Goal: Transaction & Acquisition: Purchase product/service

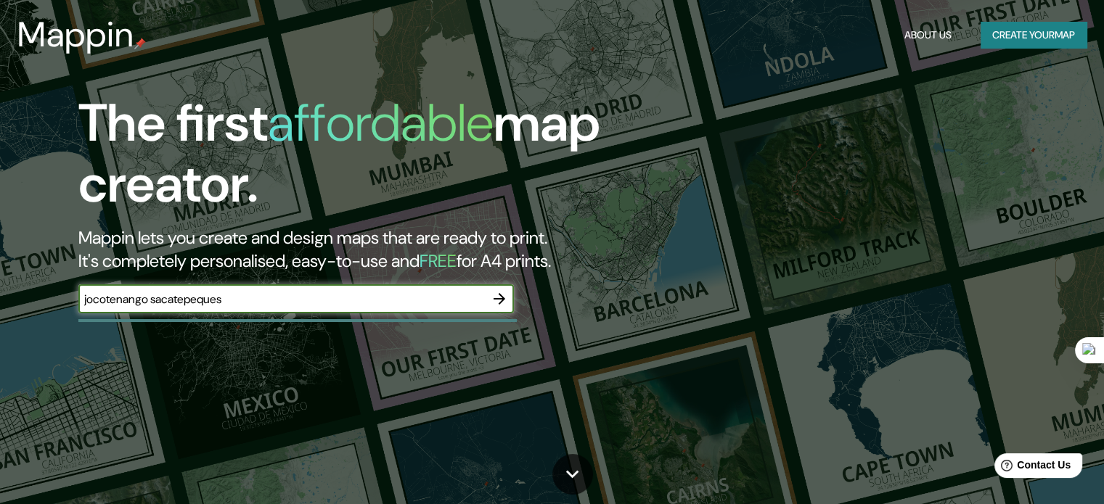
type input "jocotenango sacatepeques"
click at [502, 301] on icon "button" at bounding box center [499, 299] width 12 height 12
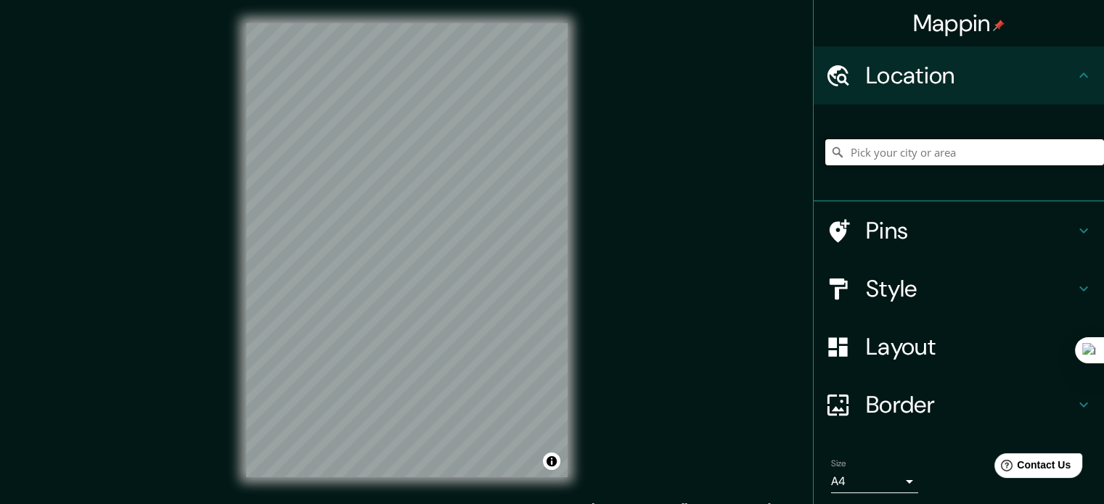
click at [884, 159] on input "Pick your city or area" at bounding box center [964, 152] width 279 height 26
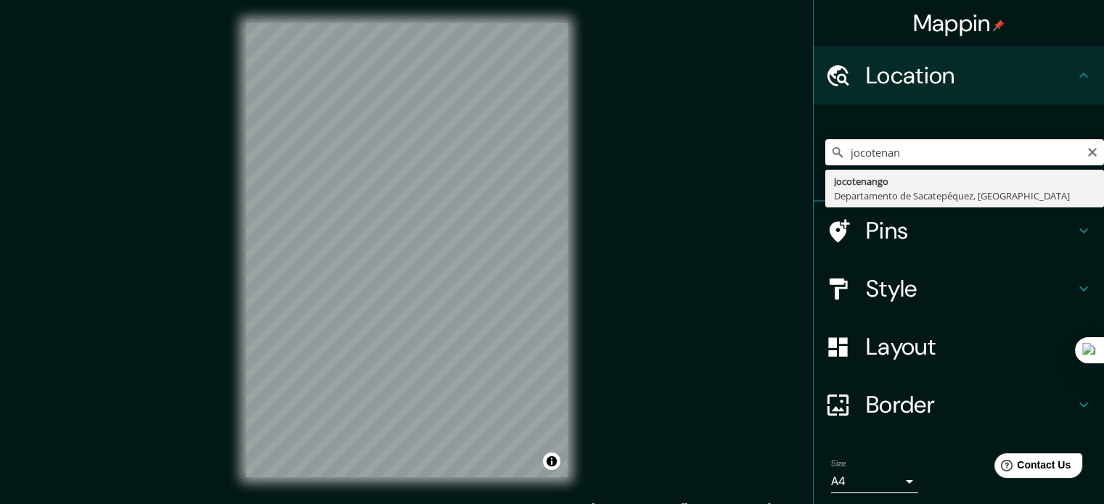
type input "Jocotenango, [GEOGRAPHIC_DATA], [GEOGRAPHIC_DATA]"
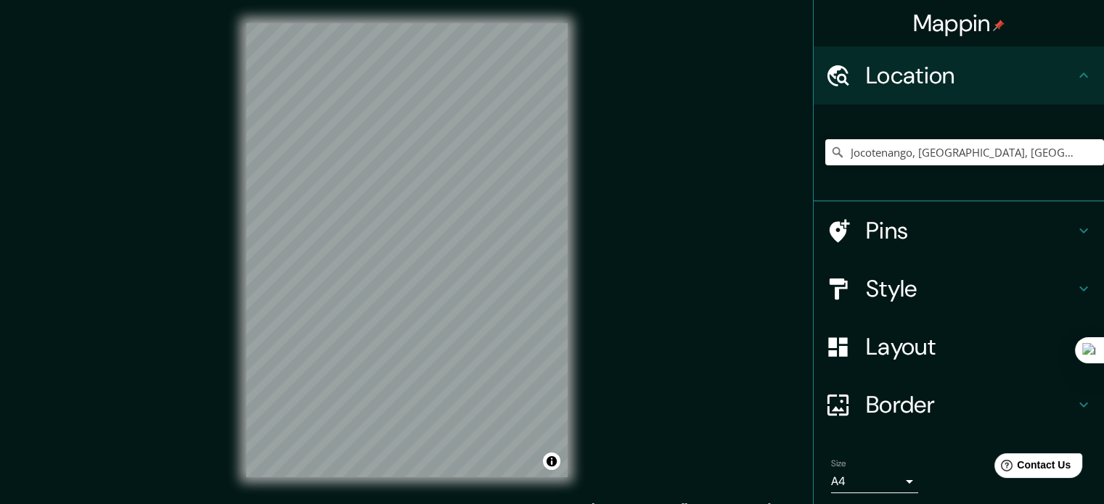
click at [894, 282] on h4 "Style" at bounding box center [970, 288] width 209 height 29
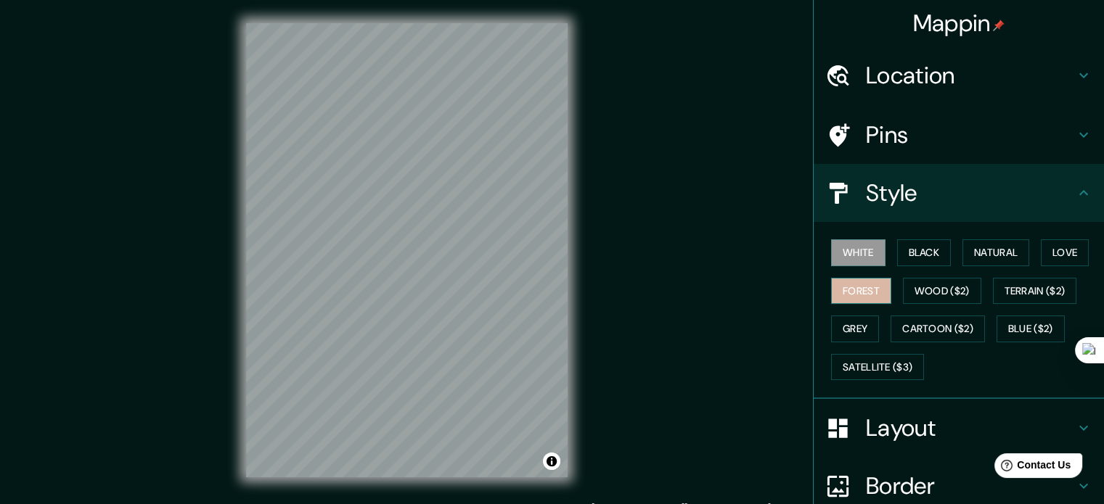
click at [862, 292] on button "Forest" at bounding box center [861, 291] width 60 height 27
click at [853, 255] on button "White" at bounding box center [858, 252] width 54 height 27
click at [636, 178] on div "Mappin Location [GEOGRAPHIC_DATA], [GEOGRAPHIC_DATA], [GEOGRAPHIC_DATA] Pins St…" at bounding box center [552, 262] width 1104 height 524
click at [944, 65] on h4 "Location" at bounding box center [970, 75] width 209 height 29
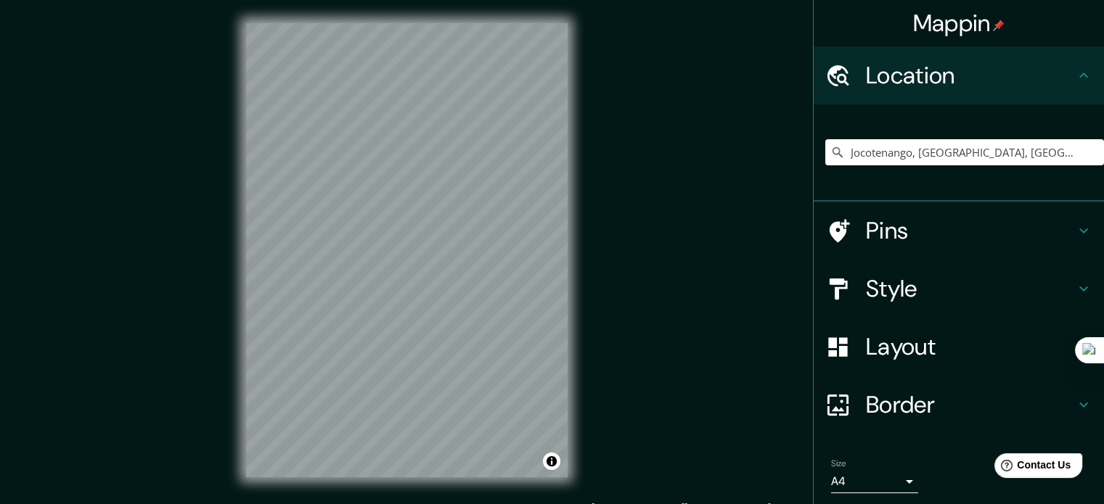
click at [893, 223] on h4 "Pins" at bounding box center [970, 230] width 209 height 29
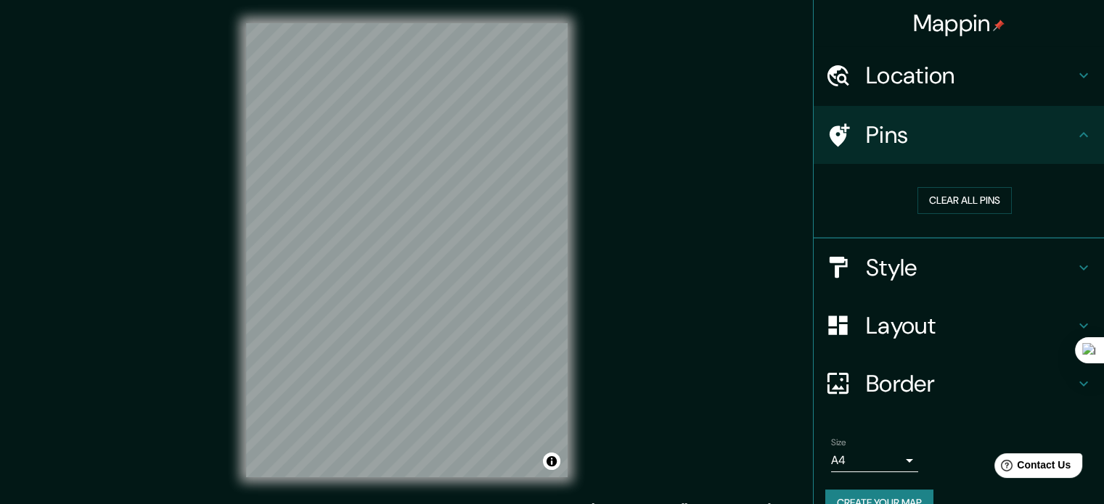
click at [250, 0] on html "Mappin Location [GEOGRAPHIC_DATA], [GEOGRAPHIC_DATA], [GEOGRAPHIC_DATA] Pins Cl…" at bounding box center [552, 252] width 1104 height 504
click at [300, 0] on html "Mappin Location [GEOGRAPHIC_DATA], [GEOGRAPHIC_DATA], [GEOGRAPHIC_DATA] Pins Cl…" at bounding box center [552, 252] width 1104 height 504
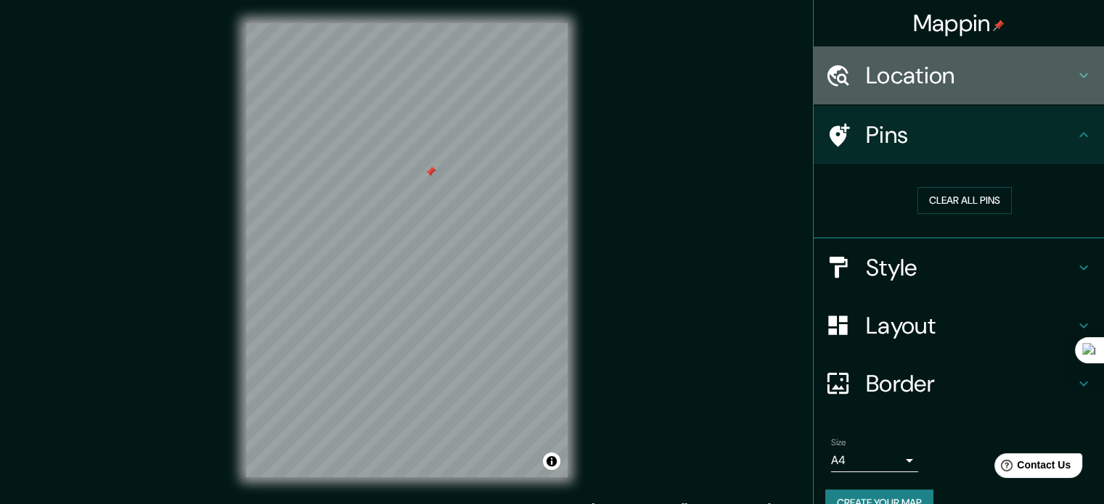
click at [911, 75] on h4 "Location" at bounding box center [970, 75] width 209 height 29
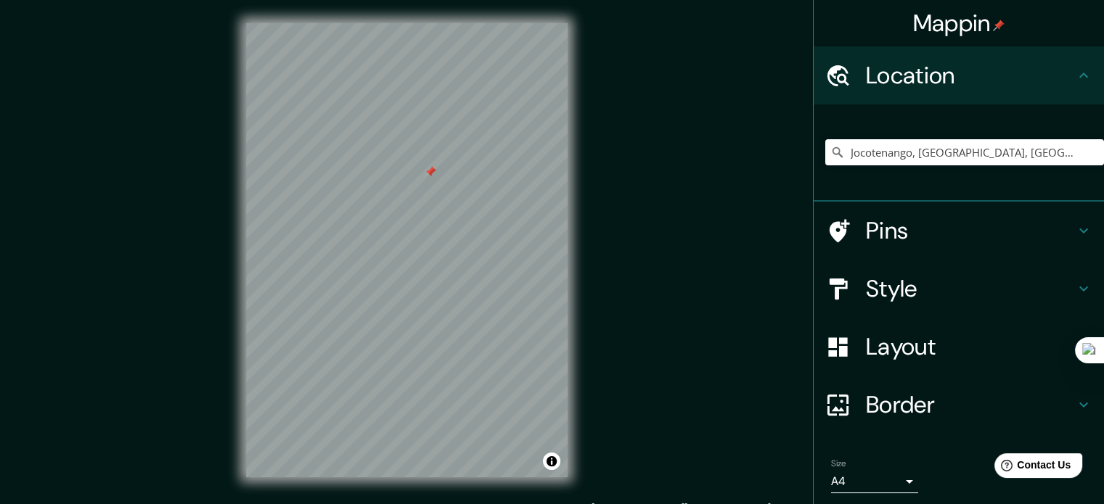
click at [895, 231] on h4 "Pins" at bounding box center [970, 230] width 209 height 29
